Goal: Communication & Community: Answer question/provide support

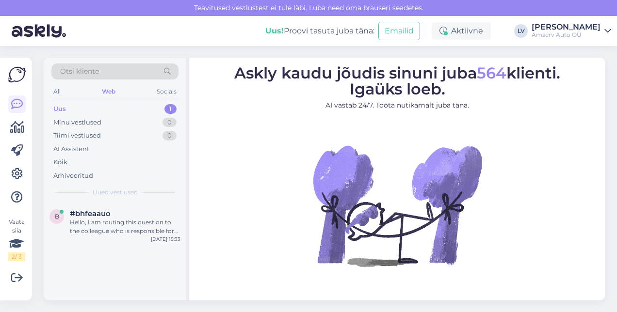
click at [115, 111] on div "Uus 1" at bounding box center [114, 109] width 127 height 14
click at [114, 226] on div "Hello, I am routing this question to the colleague who is responsible for this …" at bounding box center [125, 226] width 111 height 17
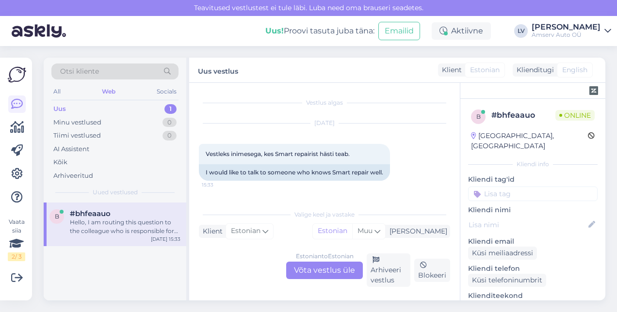
click at [347, 265] on div "Estonian to Estonian Võta vestlus üle" at bounding box center [324, 270] width 77 height 17
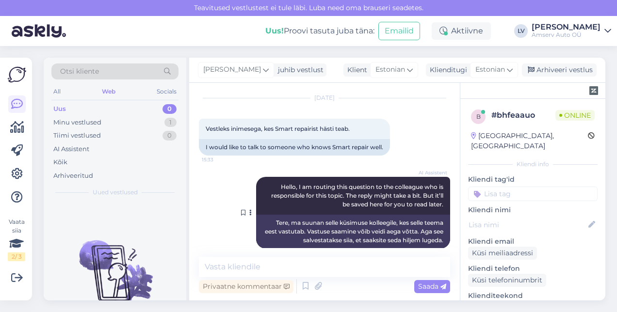
scroll to position [36, 0]
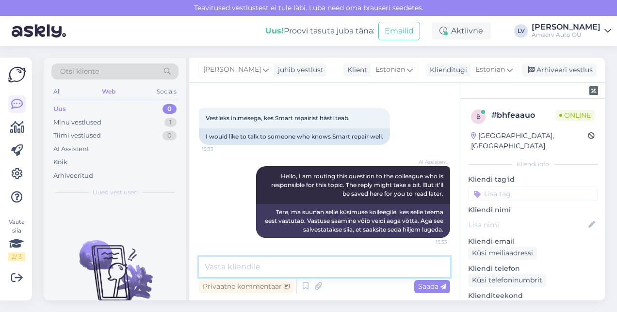
click at [330, 259] on textarea at bounding box center [324, 267] width 251 height 20
type textarea "Tere"
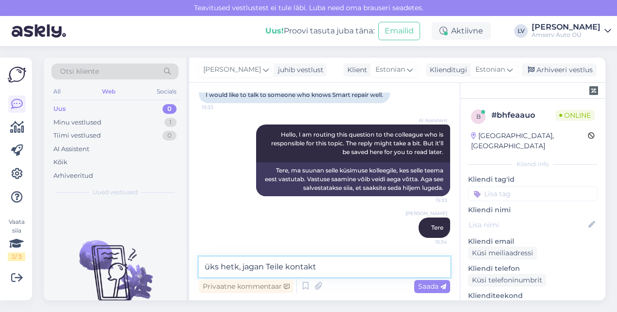
type textarea "üks hetk, jagan Teile kontakti"
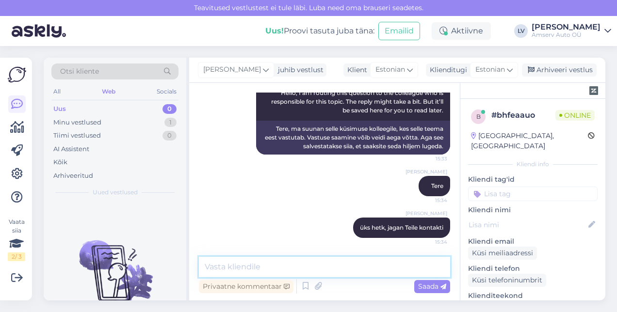
click at [212, 267] on textarea at bounding box center [324, 267] width 251 height 20
paste textarea "650 2503"
type textarea "650 2503"
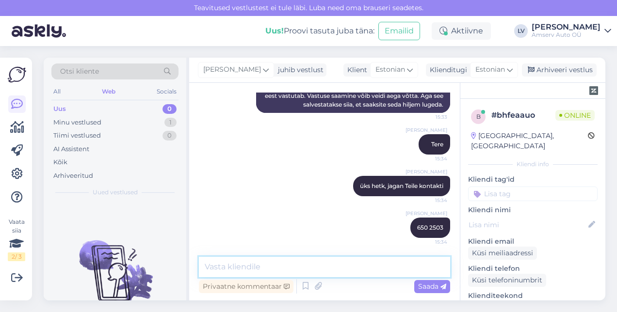
paste textarea "[EMAIL_ADDRESS][DOMAIN_NAME]"
type textarea "[EMAIL_ADDRESS][DOMAIN_NAME]"
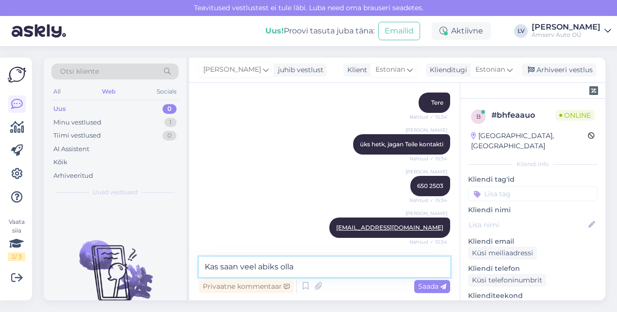
type textarea "Kas saan veel abiks olla?"
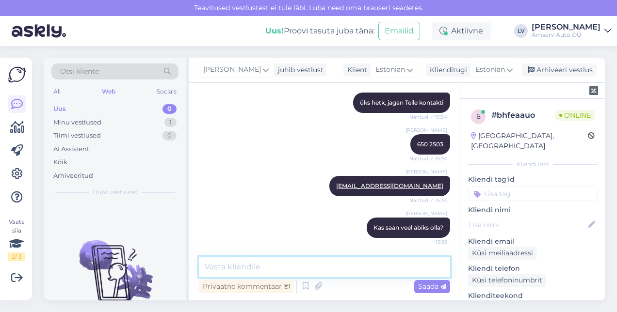
click at [283, 261] on textarea at bounding box center [324, 267] width 251 height 20
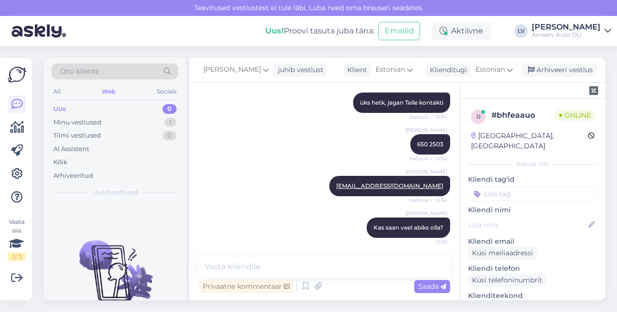
click at [518, 205] on p "Kliendi nimi" at bounding box center [533, 210] width 130 height 10
click at [518, 189] on input at bounding box center [533, 194] width 130 height 15
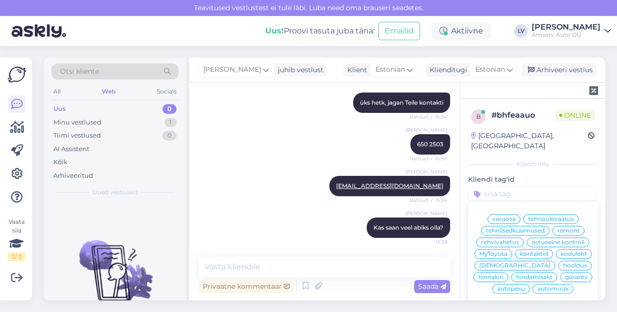
click at [504, 263] on span "[DEMOGRAPHIC_DATA]" at bounding box center [514, 266] width 71 height 6
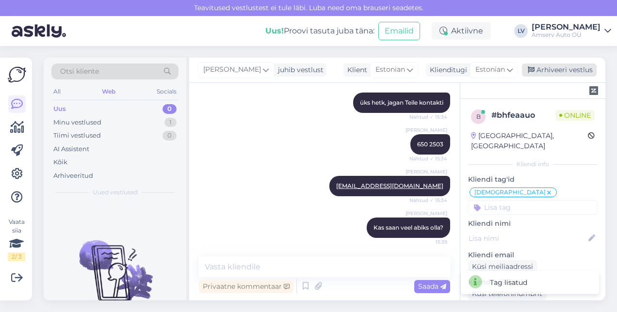
click at [559, 73] on div "Arhiveeri vestlus" at bounding box center [559, 70] width 75 height 13
